Goal: Navigation & Orientation: Find specific page/section

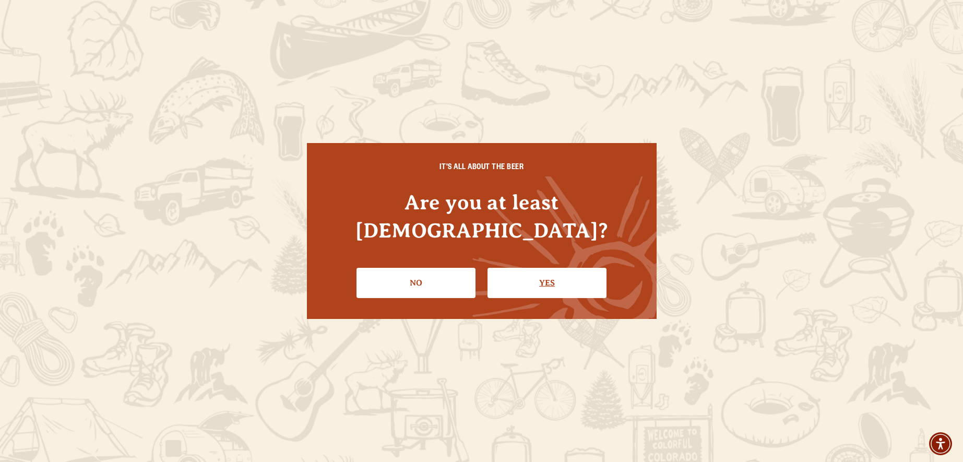
click at [517, 270] on link "Yes" at bounding box center [546, 283] width 119 height 30
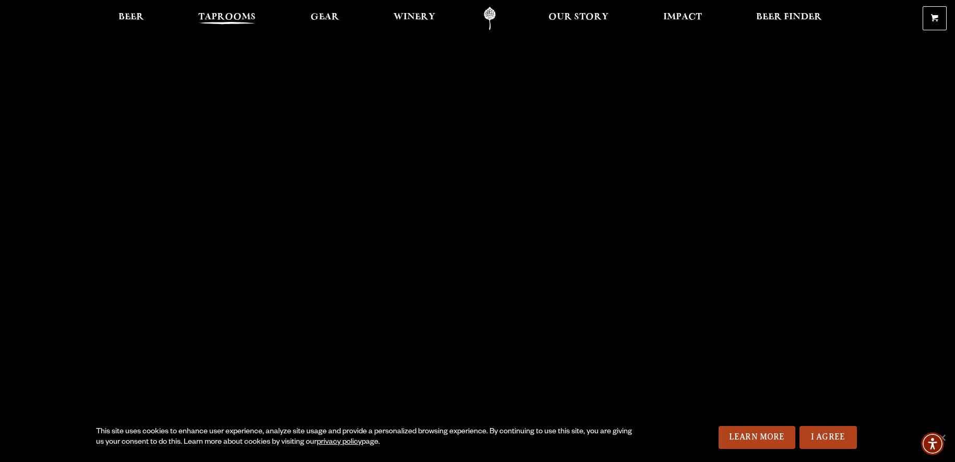
click at [234, 18] on span "Taprooms" at bounding box center [226, 17] width 57 height 8
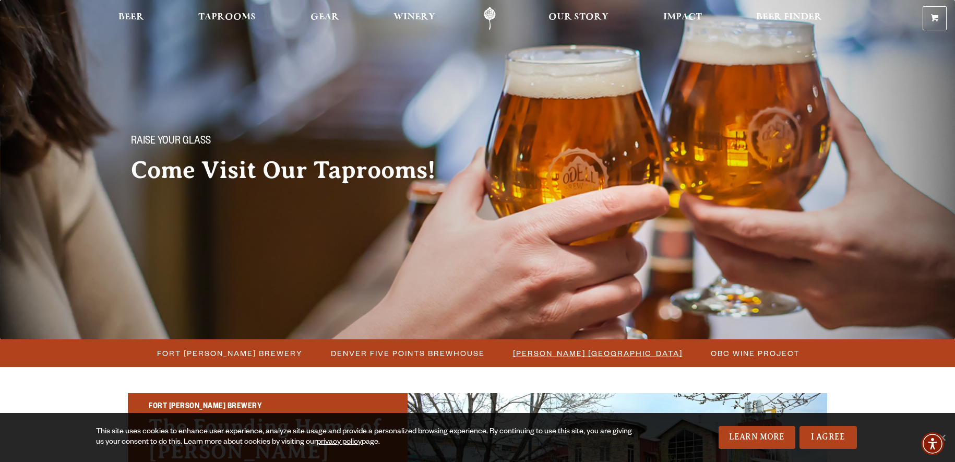
click at [542, 353] on span "[PERSON_NAME] [GEOGRAPHIC_DATA]" at bounding box center [598, 352] width 170 height 15
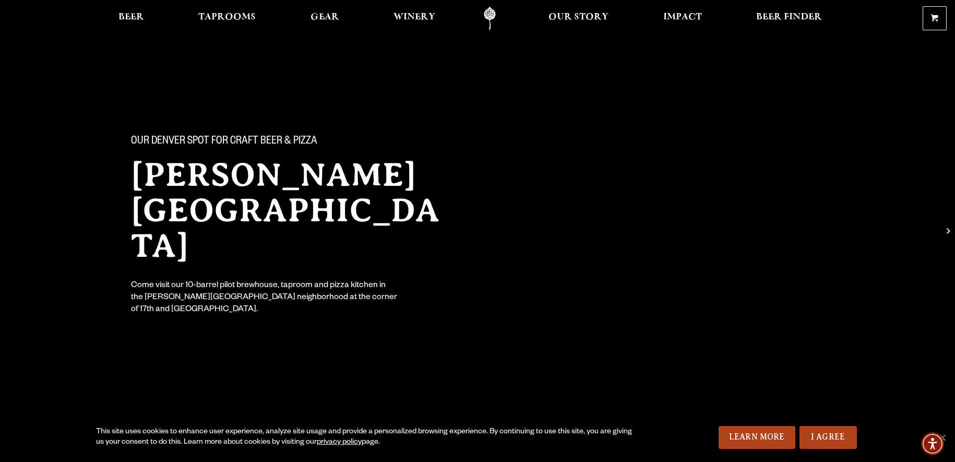
click at [523, 244] on div "Our Denver spot for craft beer & pizza [PERSON_NAME] [GEOGRAPHIC_DATA] Come vis…" at bounding box center [477, 217] width 751 height 231
